Goal: Information Seeking & Learning: Learn about a topic

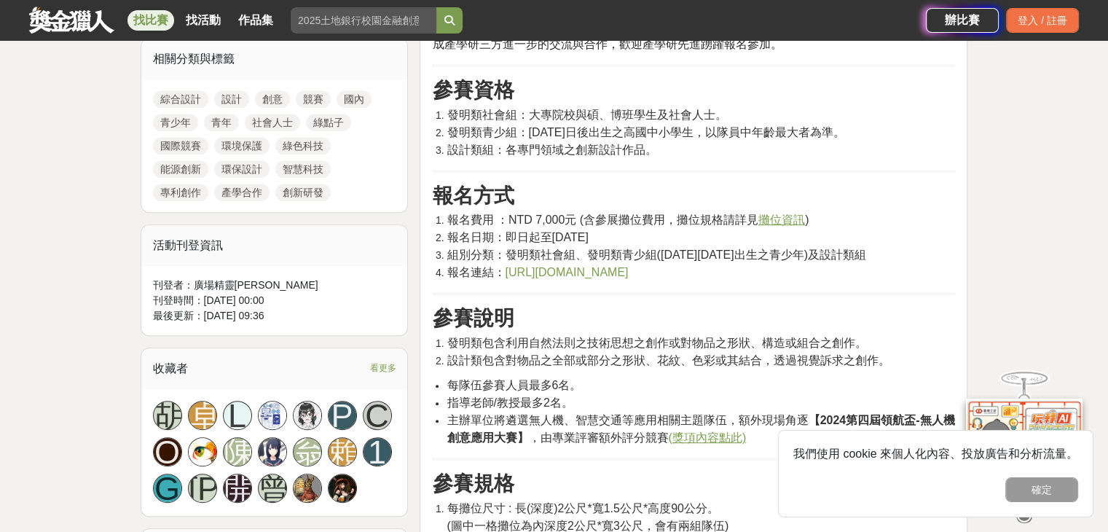
scroll to position [728, 0]
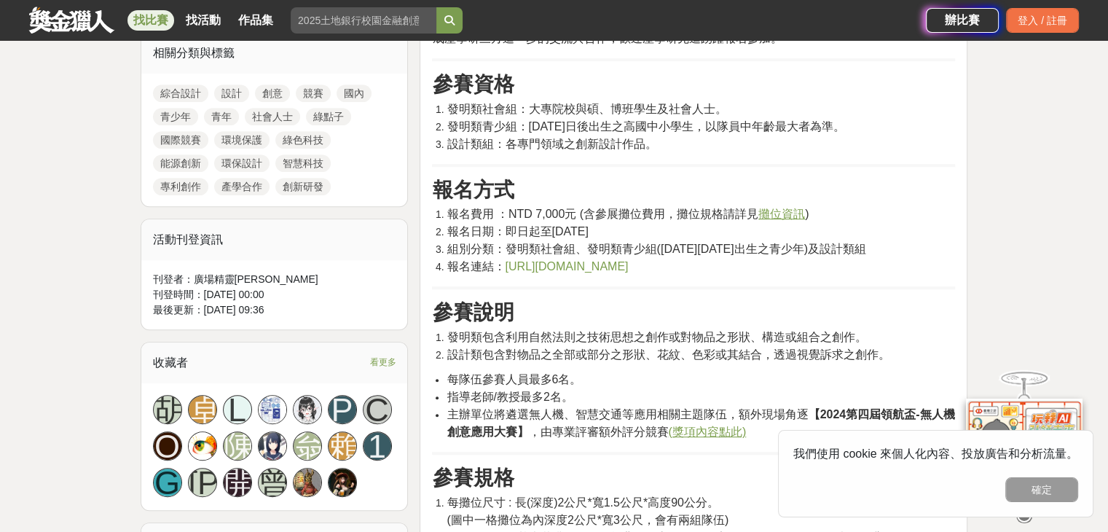
click at [95, 304] on div "大家都在看 這樣Sale也可以： 安聯人壽創意銷售法募集 [DATE] 18:00 明緯智能永續科技競賽 [DATE] 23:59 2025日立冷氣夢想成徵計…" at bounding box center [554, 468] width 1108 height 2250
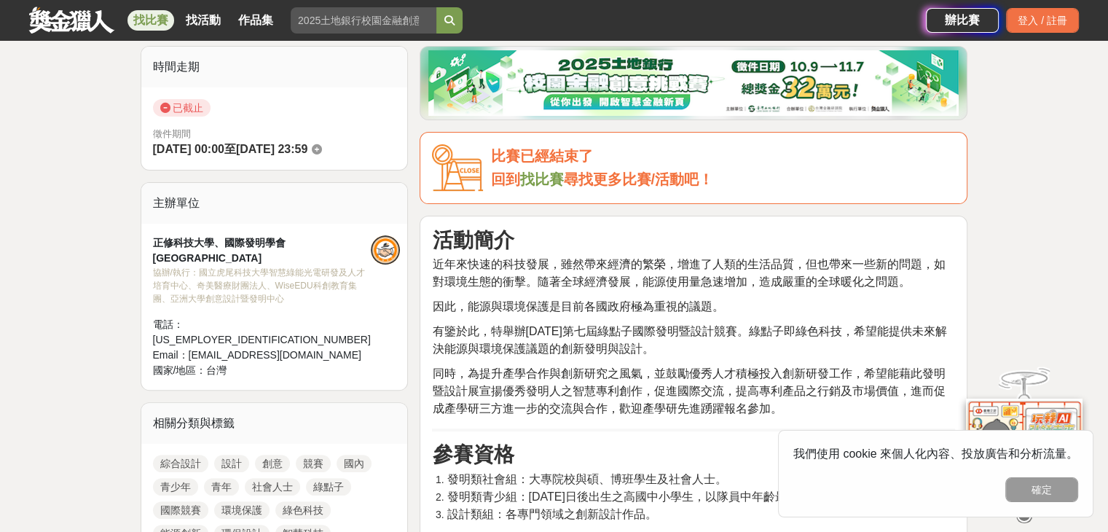
scroll to position [364, 0]
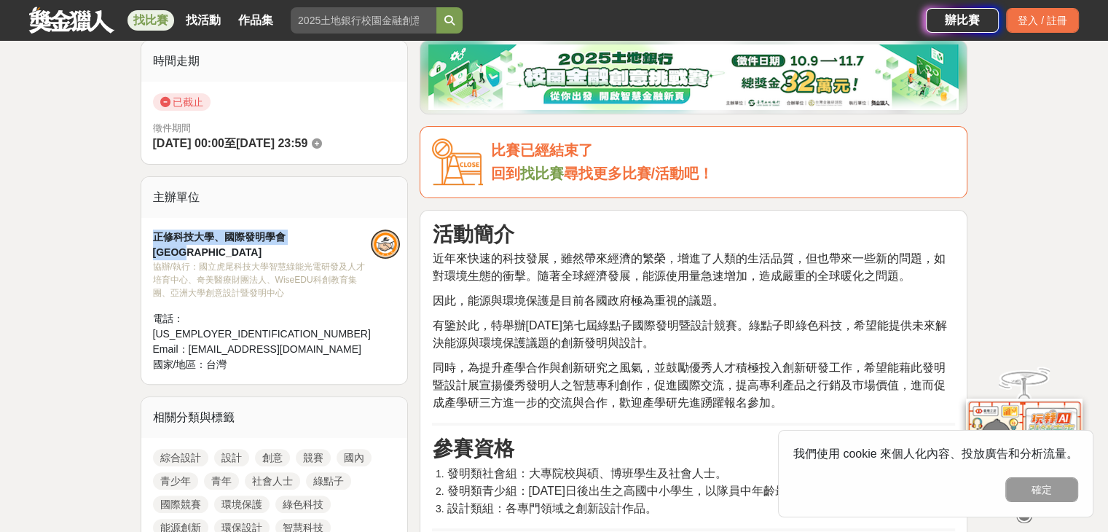
drag, startPoint x: 149, startPoint y: 236, endPoint x: 334, endPoint y: 234, distance: 184.3
click at [334, 234] on div "正修科技大學、國際發明學會IIKII 協辦/執行： 國立虎尾科技大學智慧綠能光電研發及人才培育中心、奇美醫療財團法人、WiseEDU科創教育集團、亞洲大學創意…" at bounding box center [274, 301] width 267 height 166
click at [358, 272] on div "協辦/執行： 國立虎尾科技大學智慧綠能光電研發及人才培育中心、奇美醫療財團法人、WiseEDU科創教育集團、亞洲大學創意設計暨發明中心" at bounding box center [262, 279] width 218 height 39
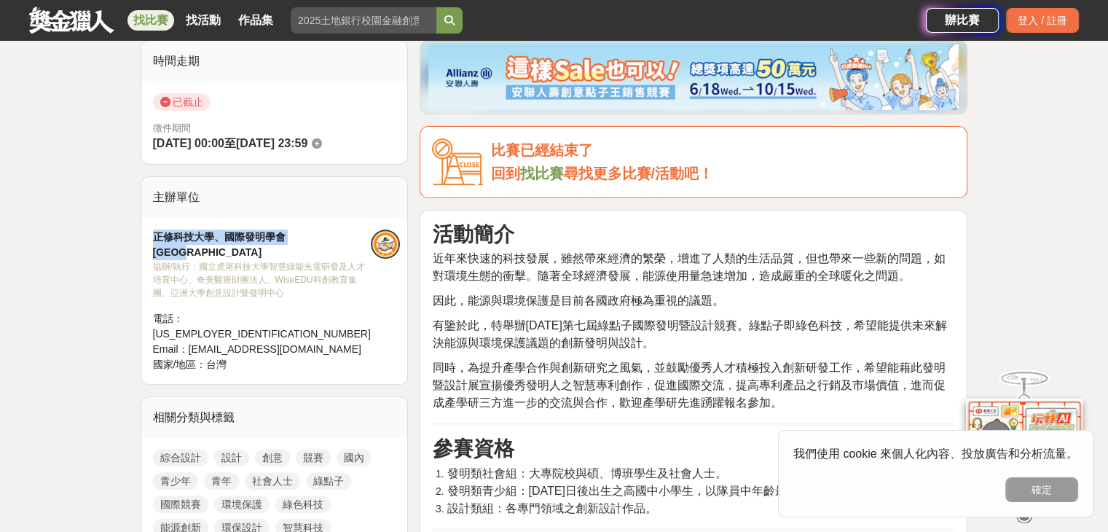
drag, startPoint x: 154, startPoint y: 236, endPoint x: 310, endPoint y: 232, distance: 155.9
click at [310, 232] on div "正修科技大學、國際發明學會[GEOGRAPHIC_DATA]" at bounding box center [262, 244] width 218 height 31
copy div "正修科技大學、國際發明學會[GEOGRAPHIC_DATA]"
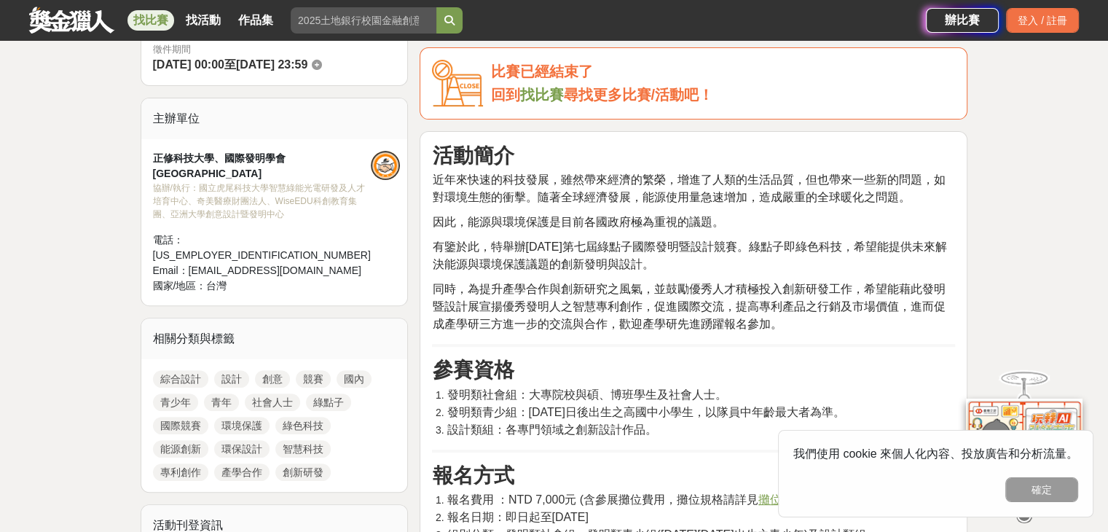
scroll to position [437, 0]
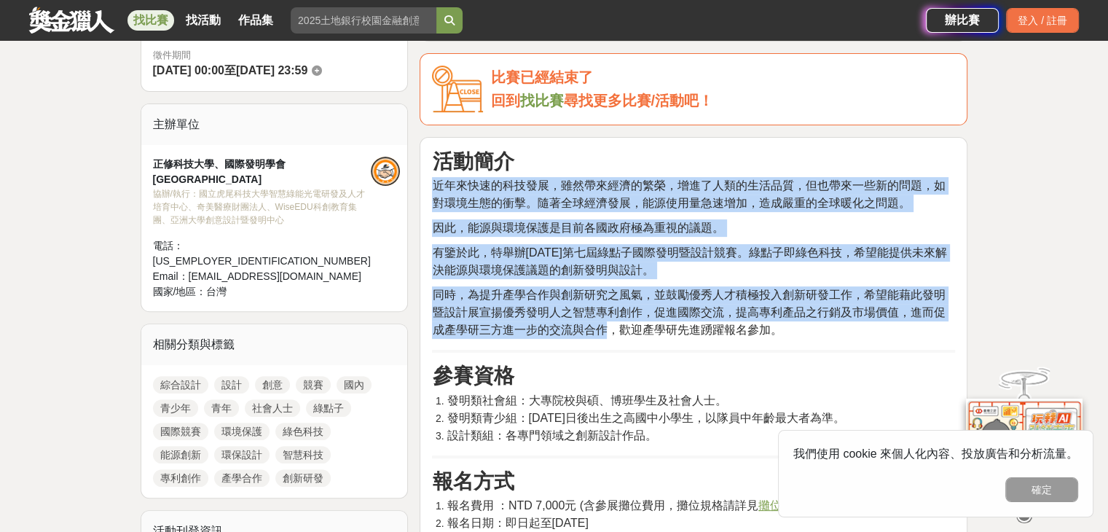
drag, startPoint x: 431, startPoint y: 181, endPoint x: 604, endPoint y: 326, distance: 224.9
copy div "近年來快速的科技發展，雖然帶來經濟的繁榮，增進了人類的生活品質，但也帶來一些新的問題，如對環境生態的衝擊。隨著全球經濟發展，能源使用量急速增加，造成嚴重的全球…"
